Goal: Communication & Community: Answer question/provide support

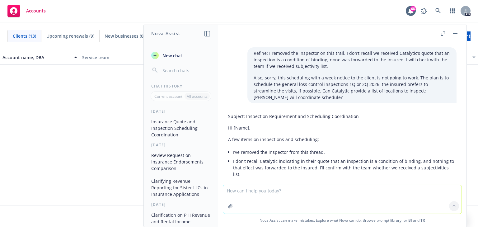
scroll to position [1020, 0]
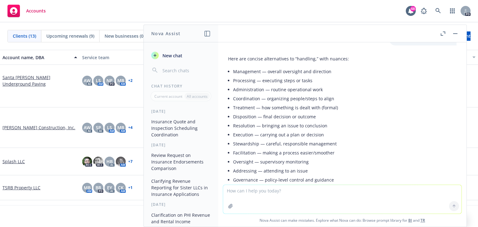
click at [234, 195] on textarea at bounding box center [342, 199] width 238 height 29
type textarea "polish: Thank you, [PERSON_NAME]. Will await update [DATE] and go from there."
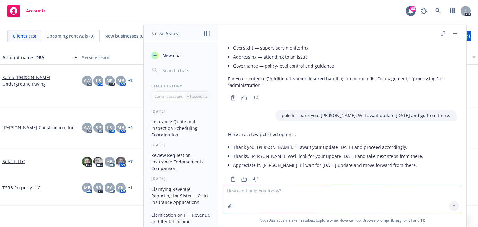
scroll to position [1134, 0]
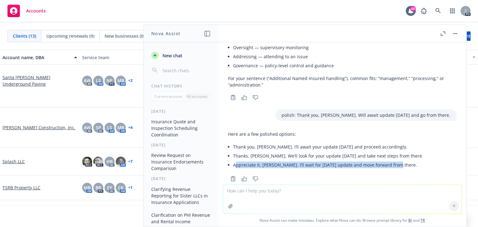
drag, startPoint x: 393, startPoint y: 150, endPoint x: 237, endPoint y: 148, distance: 156.9
click at [237, 160] on li "Appreciate it, [PERSON_NAME]. I’ll wait for [DATE] update and move forward from…" at bounding box center [328, 164] width 190 height 9
copy li "ppreciate it, [PERSON_NAME]. I’ll wait for [DATE] update and move forward from …"
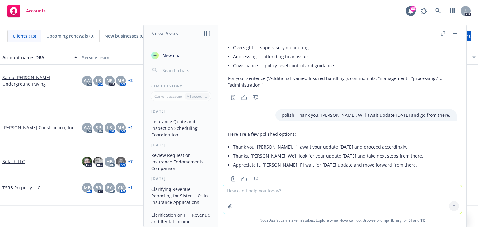
click at [246, 195] on textarea at bounding box center [342, 199] width 238 height 29
paste textarea "Appreciate it, [PERSON_NAME] – thanks. I’ll wait for [DATE] update and determin…"
type textarea "polish: Appreciate it, [PERSON_NAME] – thanks. I’ll wait for [DATE] update and …"
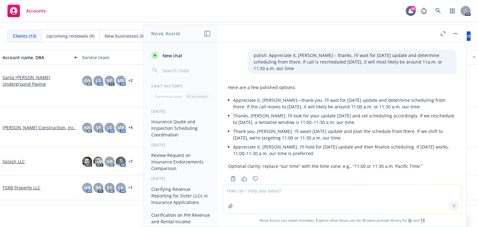
scroll to position [1275, 0]
